Goal: Task Accomplishment & Management: Manage account settings

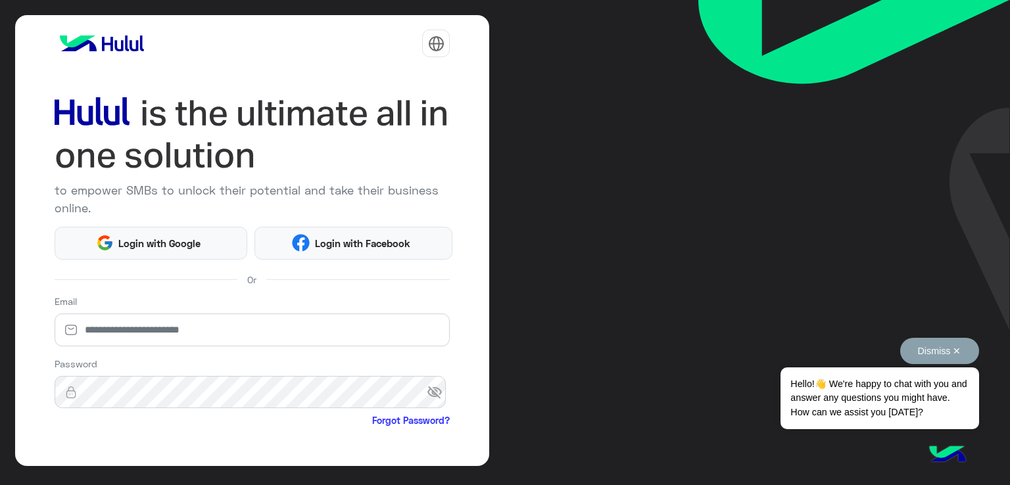
click at [957, 350] on button "Dismiss ✕" at bounding box center [939, 351] width 79 height 26
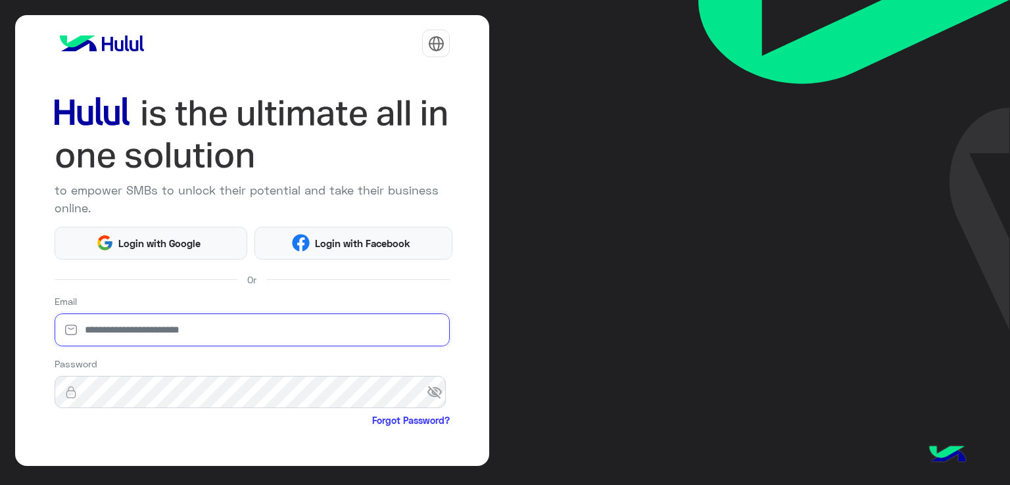
click at [193, 329] on input "email" at bounding box center [253, 330] width 396 height 33
type input "**********"
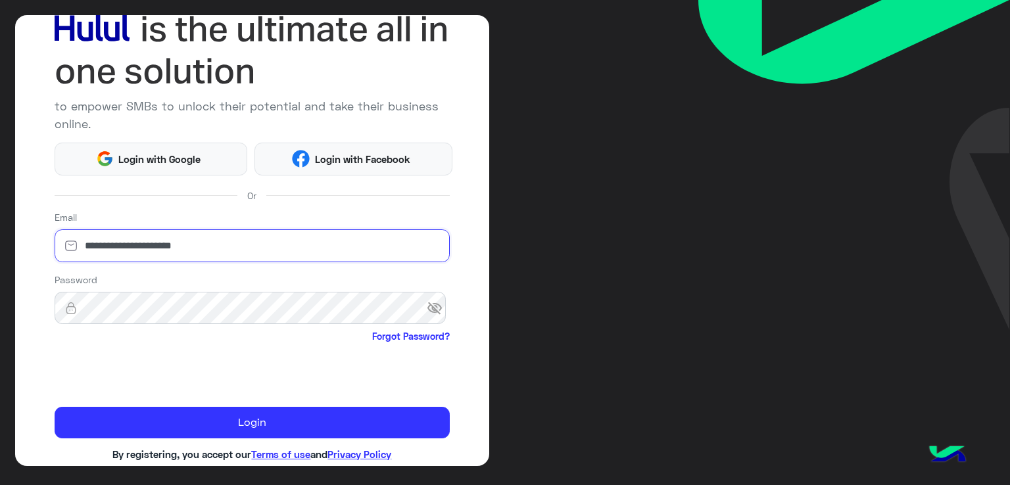
scroll to position [100, 0]
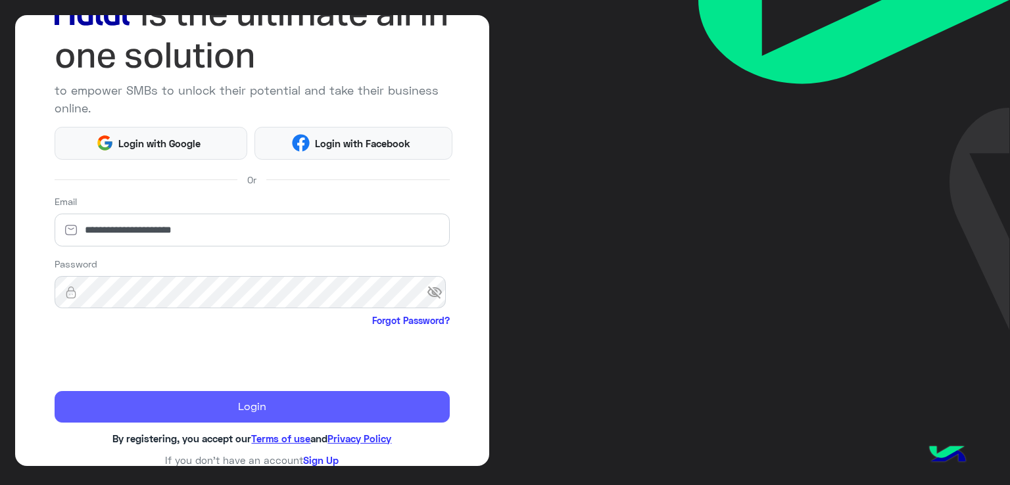
click at [200, 398] on button "Login" at bounding box center [253, 407] width 396 height 32
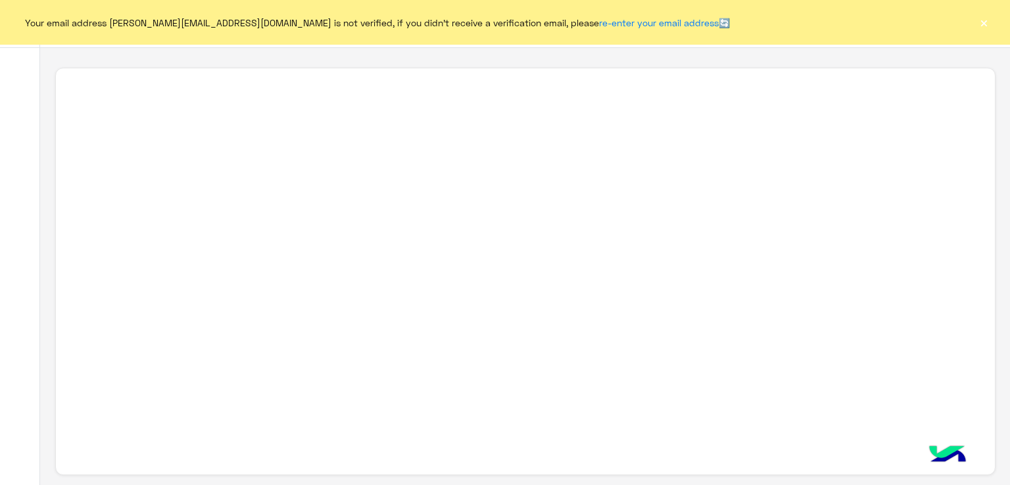
click at [983, 27] on button "×" at bounding box center [983, 22] width 13 height 13
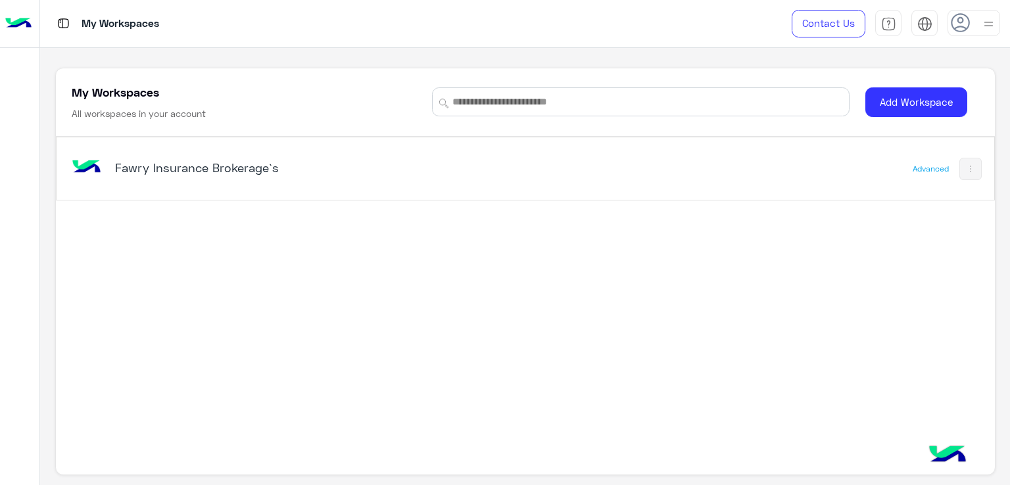
click at [162, 174] on h5 "Fawry Insurance Brokerage`s" at bounding box center [279, 168] width 329 height 16
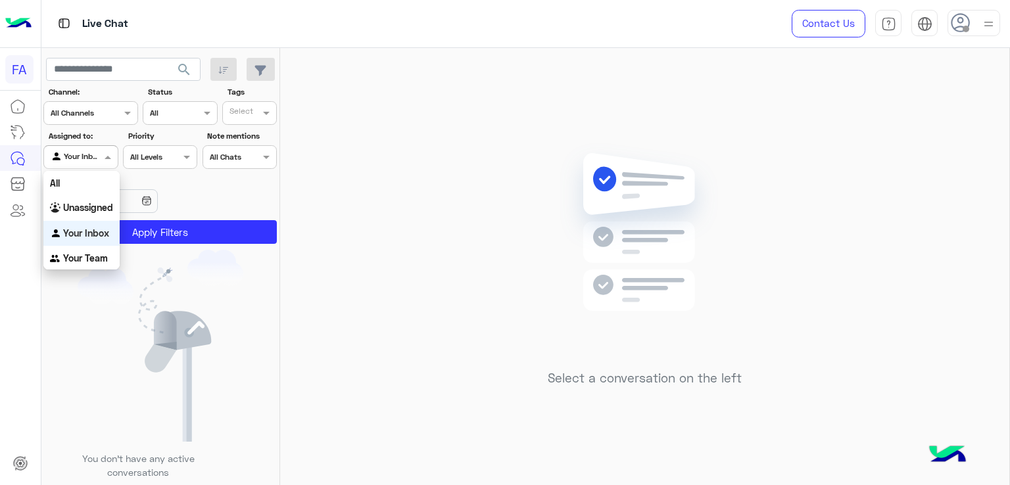
click at [97, 154] on div at bounding box center [80, 155] width 73 height 12
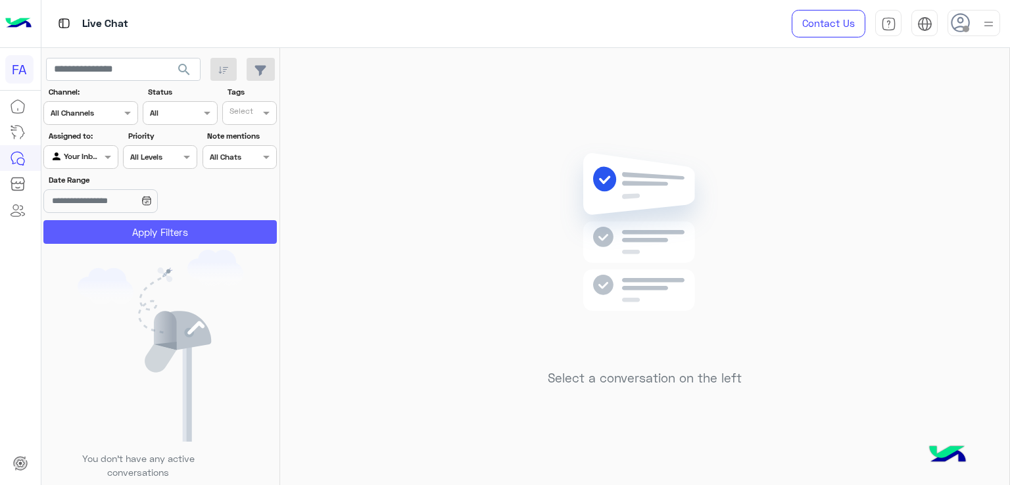
click at [151, 227] on button "Apply Filters" at bounding box center [159, 232] width 233 height 24
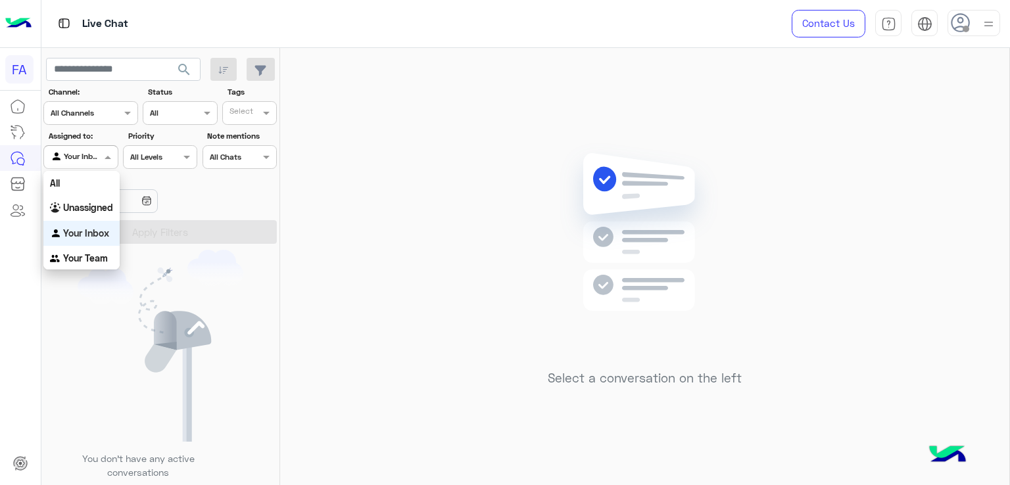
click at [81, 155] on input "text" at bounding box center [66, 156] width 30 height 12
click at [97, 211] on b "Unassigned" at bounding box center [88, 207] width 50 height 11
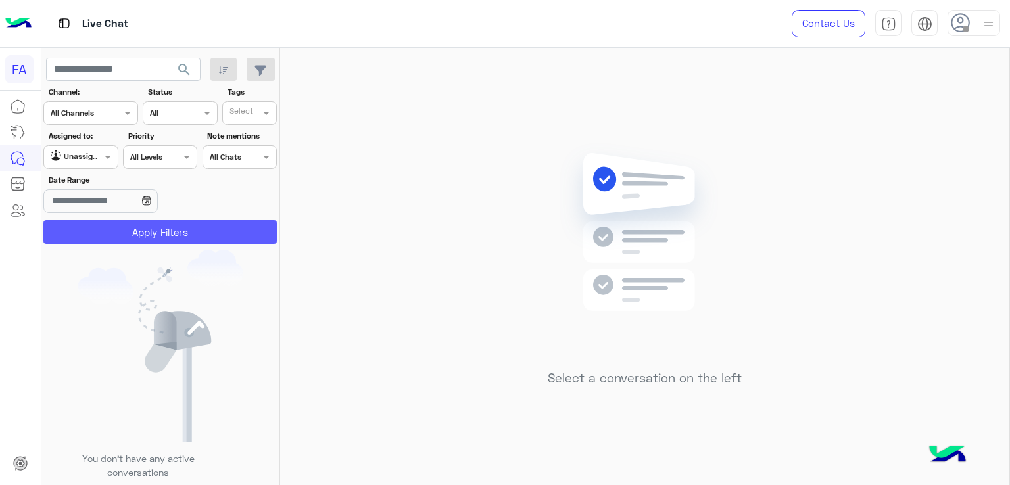
click at [145, 227] on button "Apply Filters" at bounding box center [159, 232] width 233 height 24
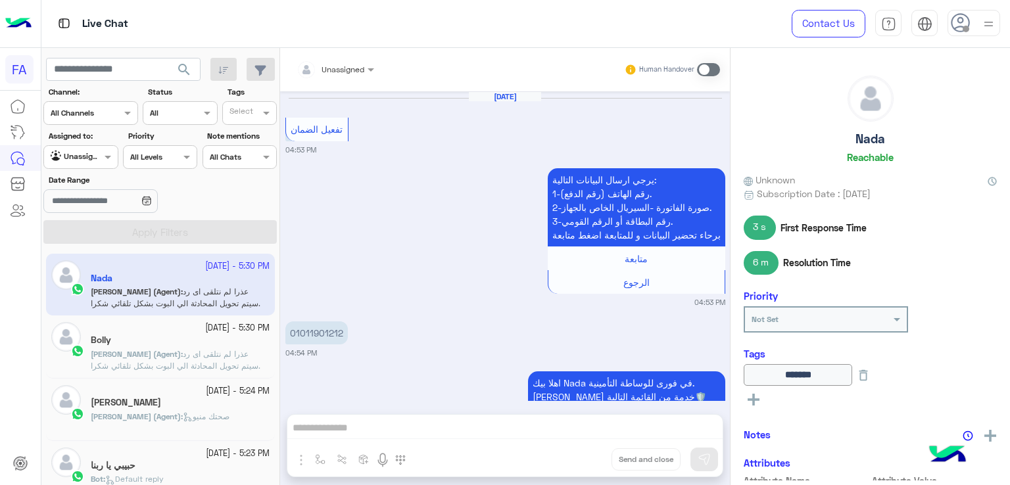
scroll to position [1266, 0]
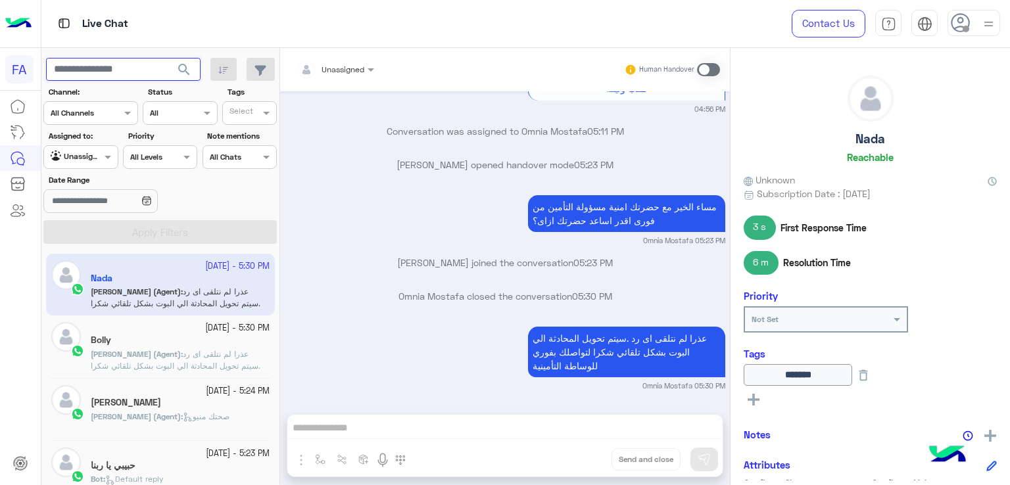
click at [149, 72] on input "text" at bounding box center [123, 70] width 154 height 24
paste input "**********"
type input "**********"
click at [181, 72] on span "search" at bounding box center [184, 70] width 16 height 16
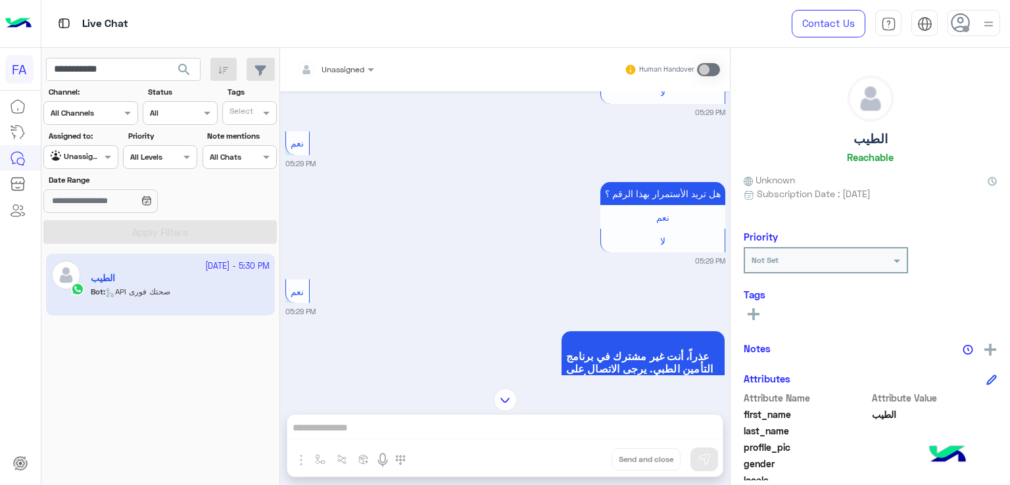
scroll to position [7894, 0]
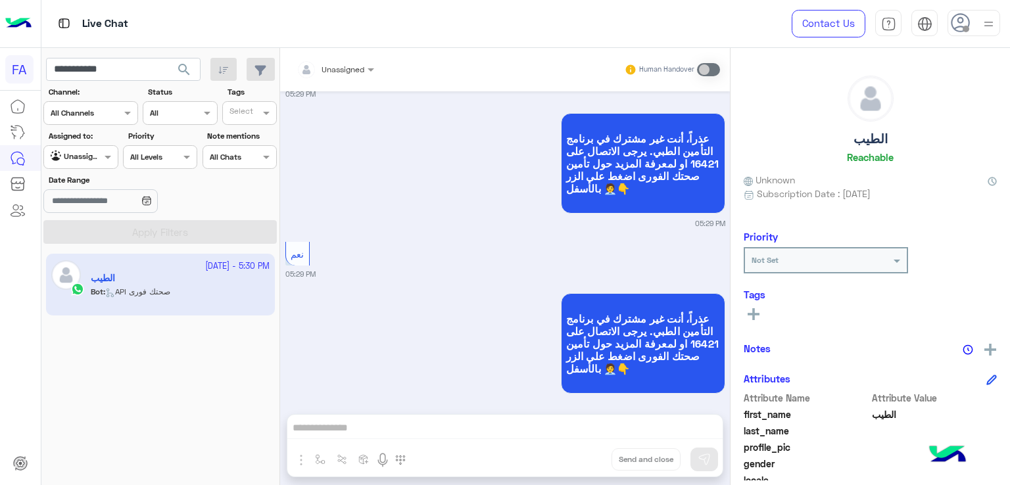
click at [193, 68] on button "search" at bounding box center [184, 72] width 32 height 28
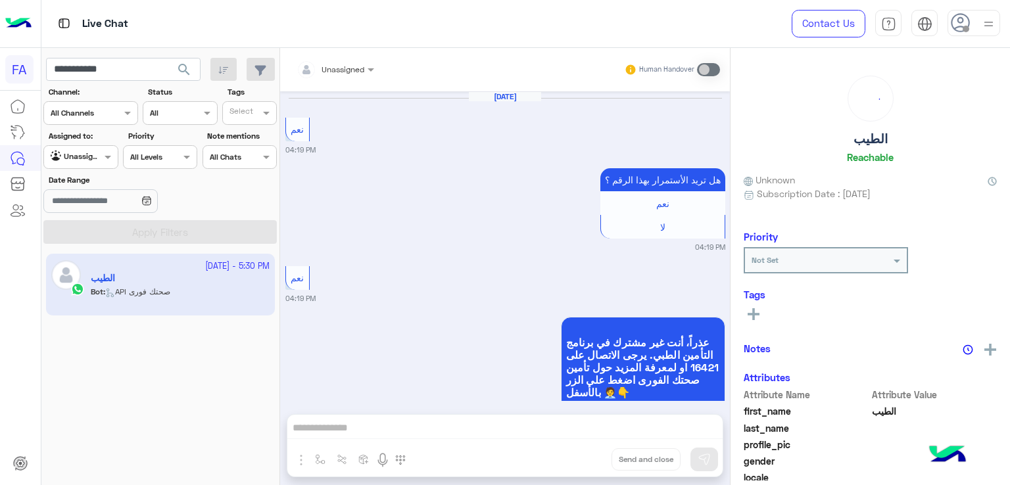
scroll to position [1291, 0]
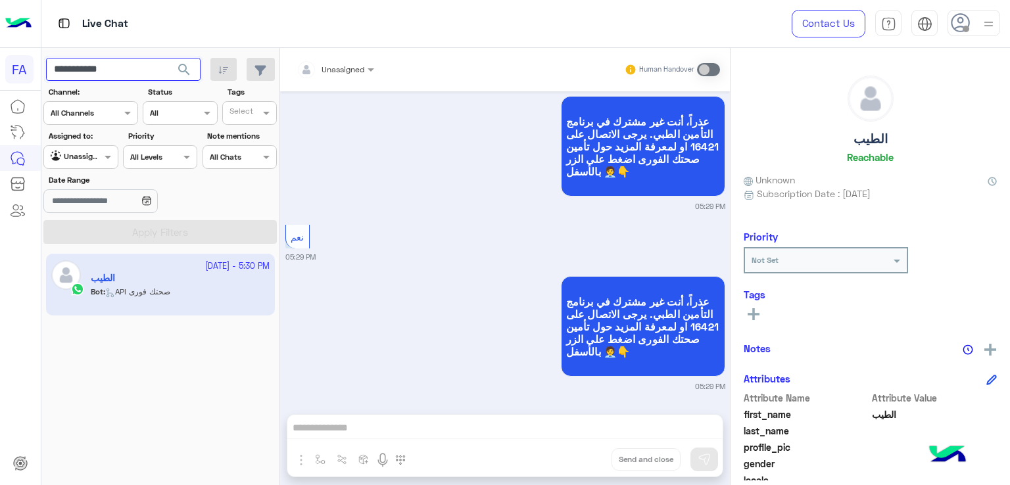
click at [143, 68] on input "**********" at bounding box center [123, 70] width 154 height 24
click at [185, 68] on span "search" at bounding box center [184, 70] width 16 height 16
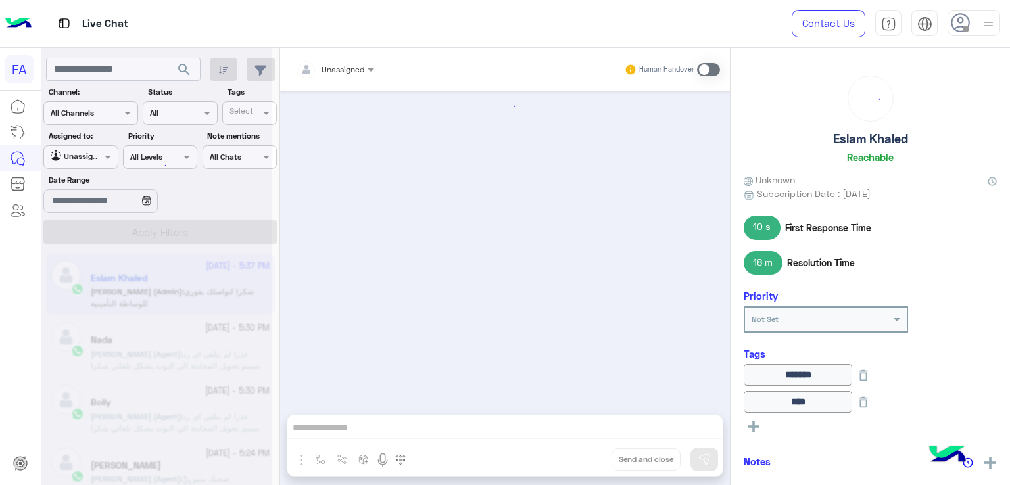
scroll to position [1409, 0]
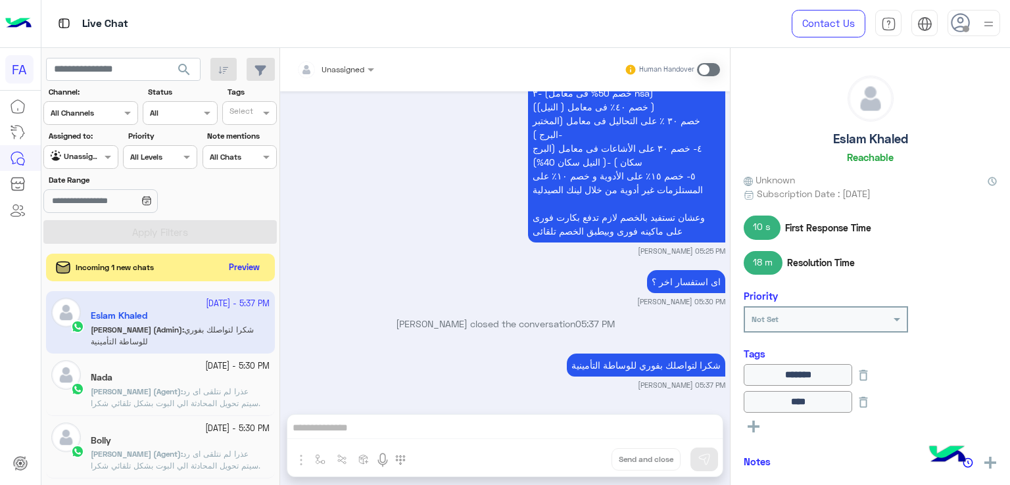
click at [241, 269] on button "Preview" at bounding box center [244, 268] width 41 height 18
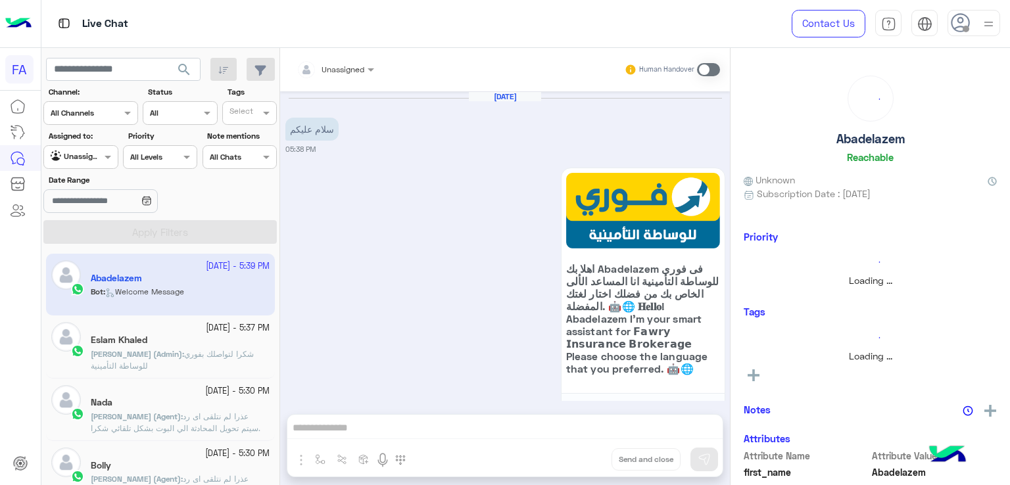
scroll to position [66, 0]
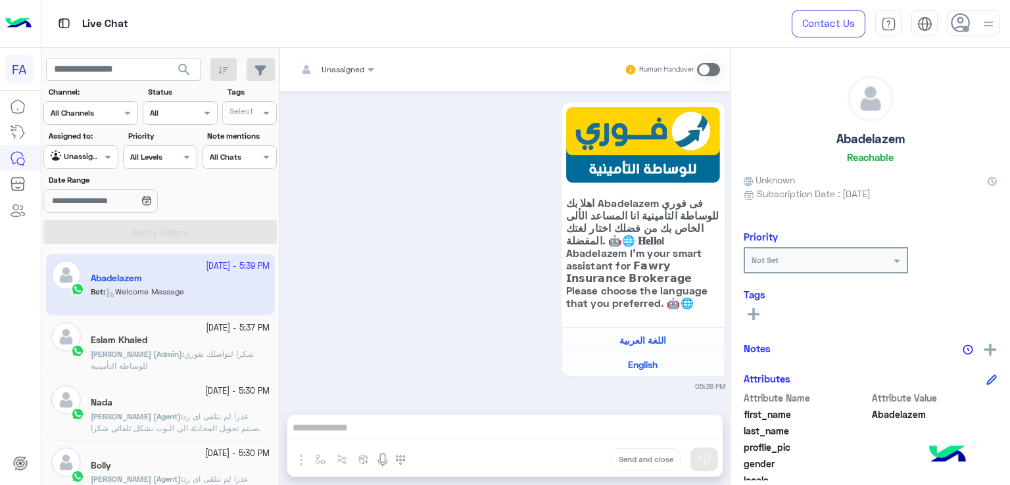
click at [990, 25] on img at bounding box center [988, 24] width 16 height 16
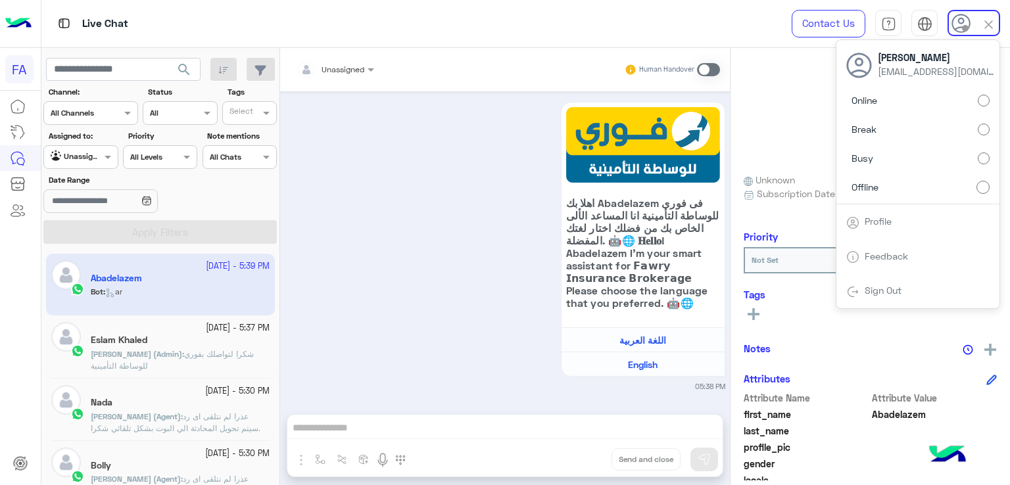
scroll to position [217, 0]
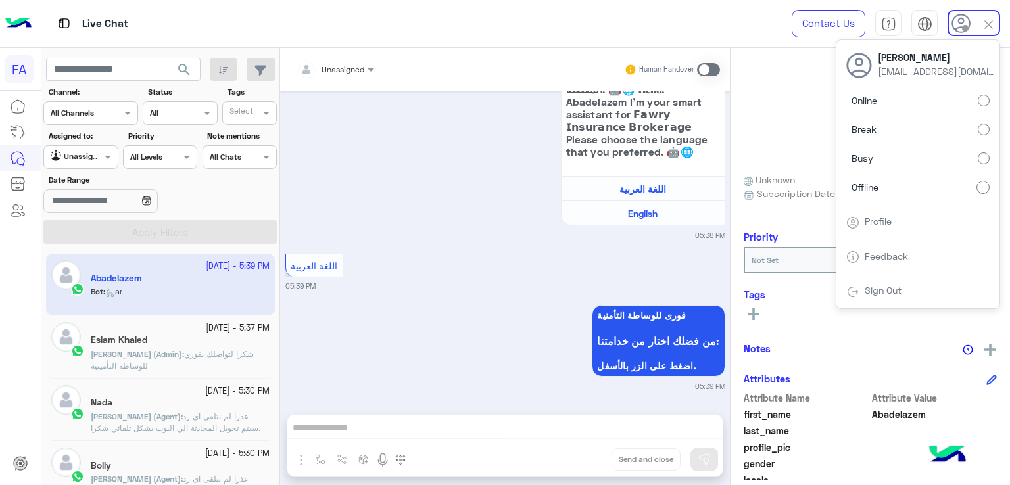
click at [854, 285] on img at bounding box center [852, 291] width 13 height 13
click at [887, 294] on link "Sign Out" at bounding box center [882, 290] width 37 height 11
